Goal: Communication & Community: Answer question/provide support

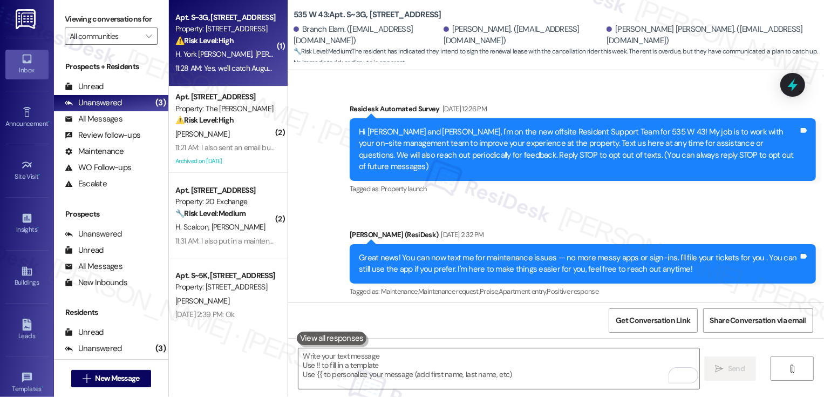
scroll to position [6487, 0]
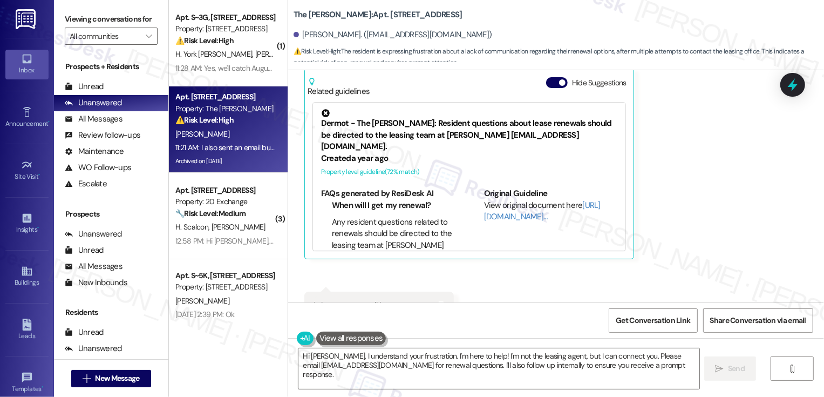
scroll to position [2972, 0]
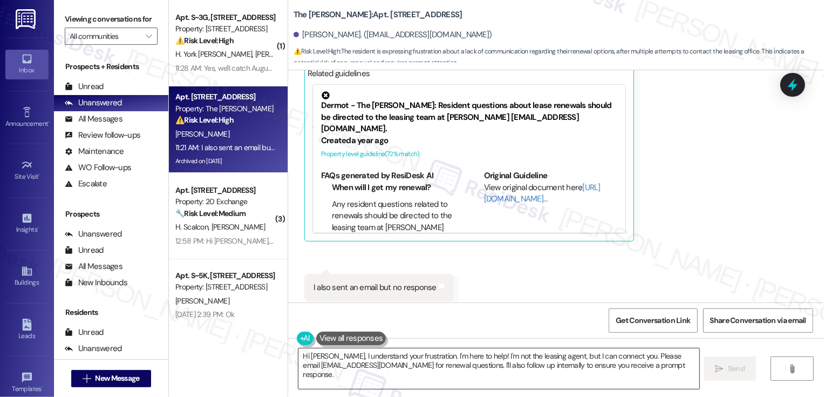
click at [374, 370] on textarea "Hi [PERSON_NAME], I understand your frustration. I'm here to help! I'm not the …" at bounding box center [498, 368] width 401 height 40
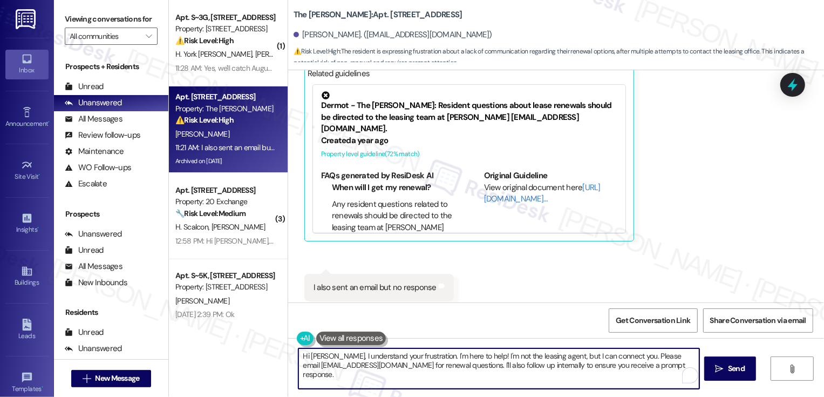
click at [374, 370] on textarea "Hi [PERSON_NAME], I understand your frustration. I'm here to help! I'm not the …" at bounding box center [498, 368] width 401 height 40
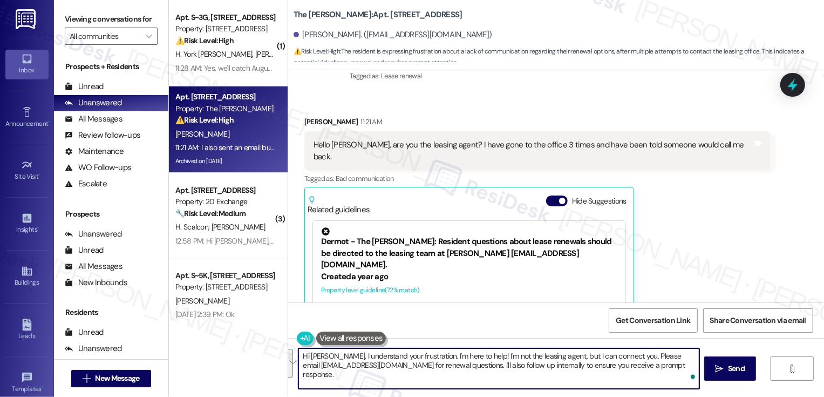
scroll to position [2834, 0]
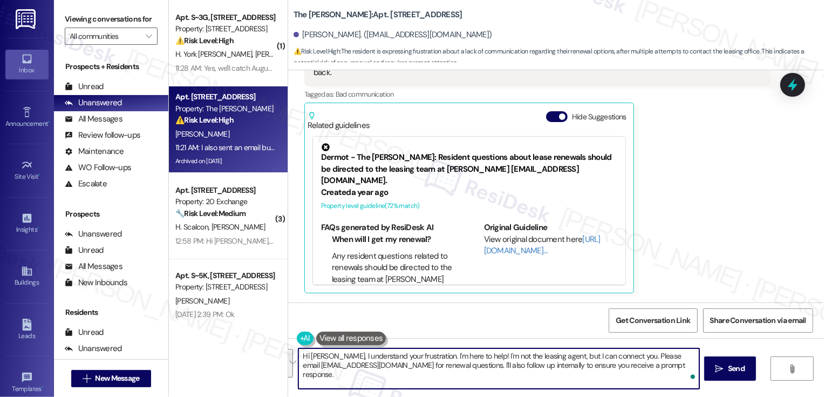
type textarea "i"
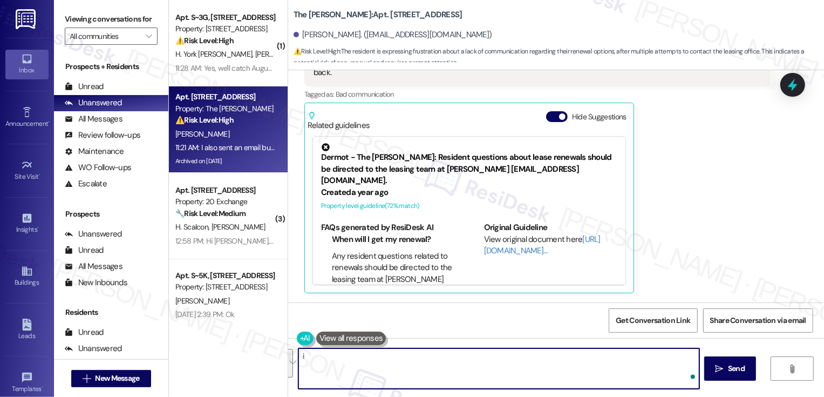
scroll to position [2922, 0]
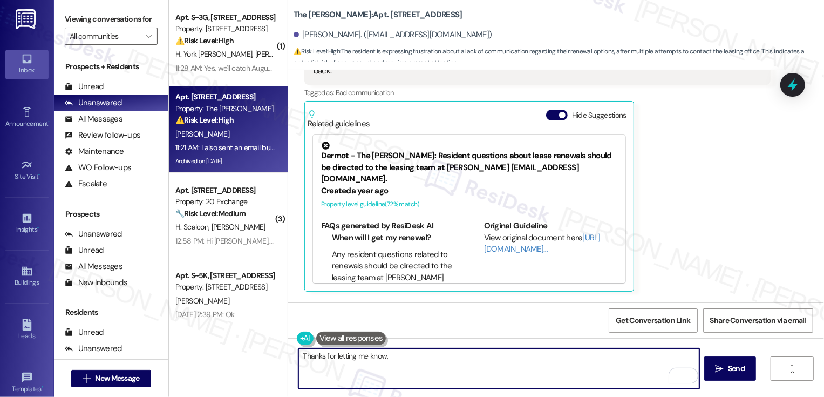
click at [309, 36] on div "[PERSON_NAME]. ([EMAIL_ADDRESS][DOMAIN_NAME])" at bounding box center [393, 34] width 199 height 11
copy div "[PERSON_NAME]"
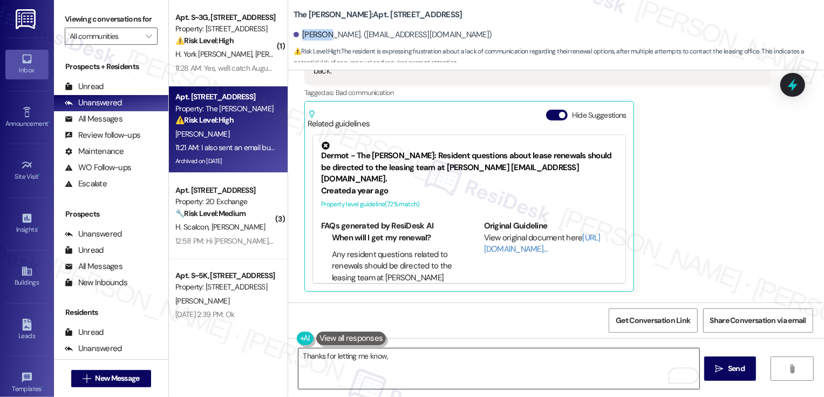
click at [409, 360] on textarea "Thanks for letting me know," at bounding box center [498, 368] width 401 height 40
paste textarea "[PERSON_NAME]"
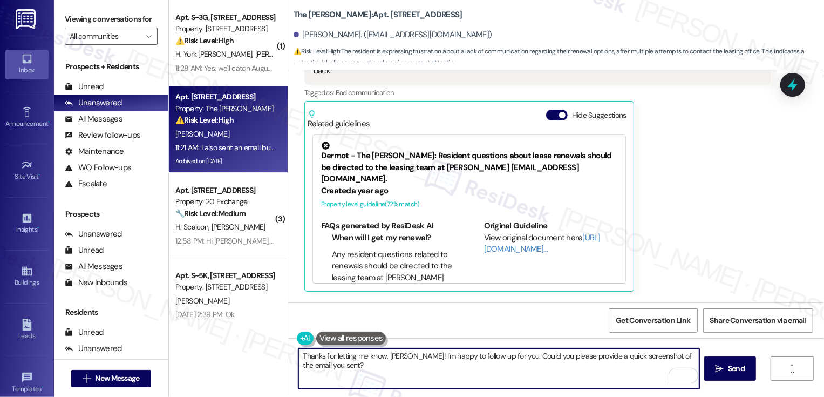
click at [448, 354] on textarea "Thanks for letting me know, [PERSON_NAME]! I'm happy to follow up for you. Coul…" at bounding box center [498, 368] width 401 height 40
click at [448, 354] on textarea "Thanks for letting me know, [PERSON_NAME]! I'm happy with the Leasing Team to f…" at bounding box center [498, 368] width 401 height 40
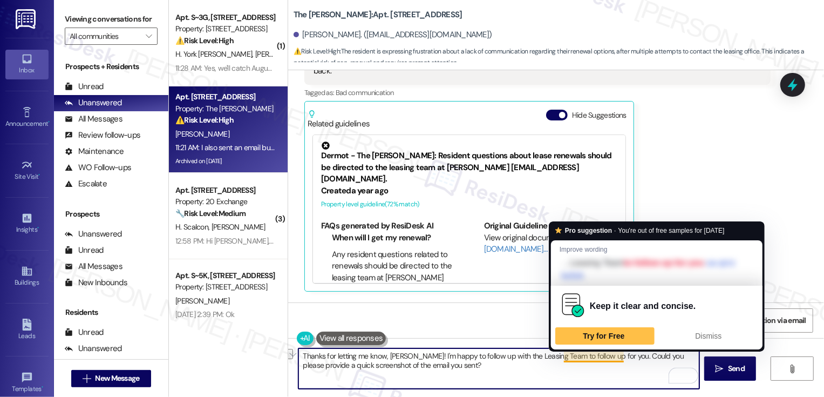
drag, startPoint x: 559, startPoint y: 358, endPoint x: 594, endPoint y: 359, distance: 35.1
click at [594, 359] on textarea "Thanks for letting me know, [PERSON_NAME]! I'm happy to follow up with the Leas…" at bounding box center [498, 368] width 401 height 40
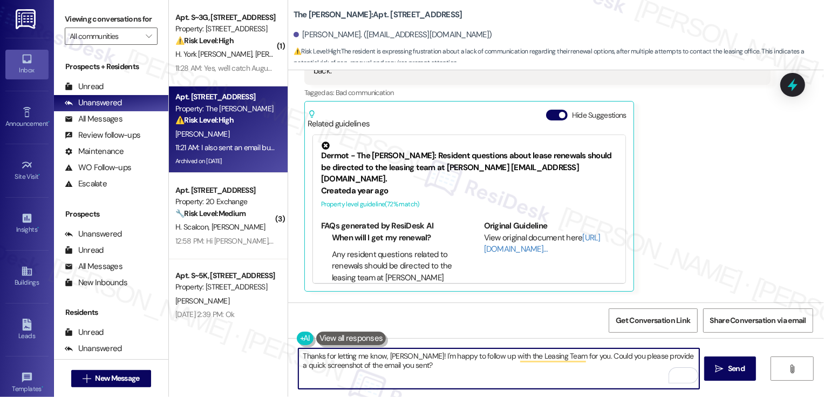
click at [498, 370] on textarea "Thanks for letting me know, [PERSON_NAME]! I'm happy to follow up with the Leas…" at bounding box center [498, 368] width 401 height 40
type textarea "Thanks for letting me know, [PERSON_NAME]! I'm happy to follow up with the Leas…"
click at [724, 364] on span " Send" at bounding box center [731, 368] width 34 height 11
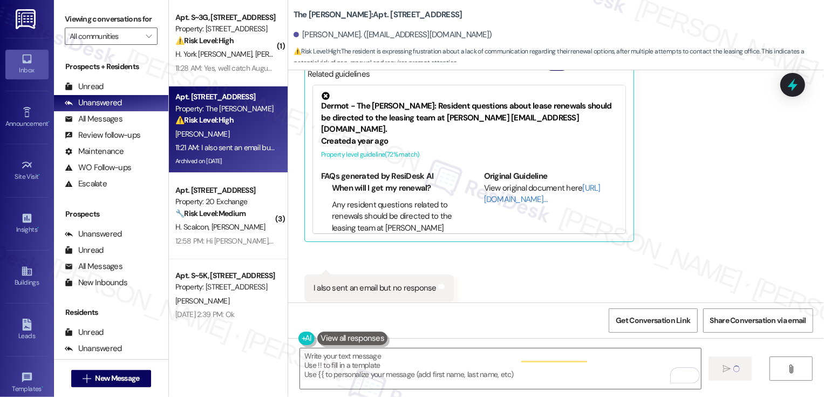
scroll to position [3059, 0]
